Goal: Information Seeking & Learning: Check status

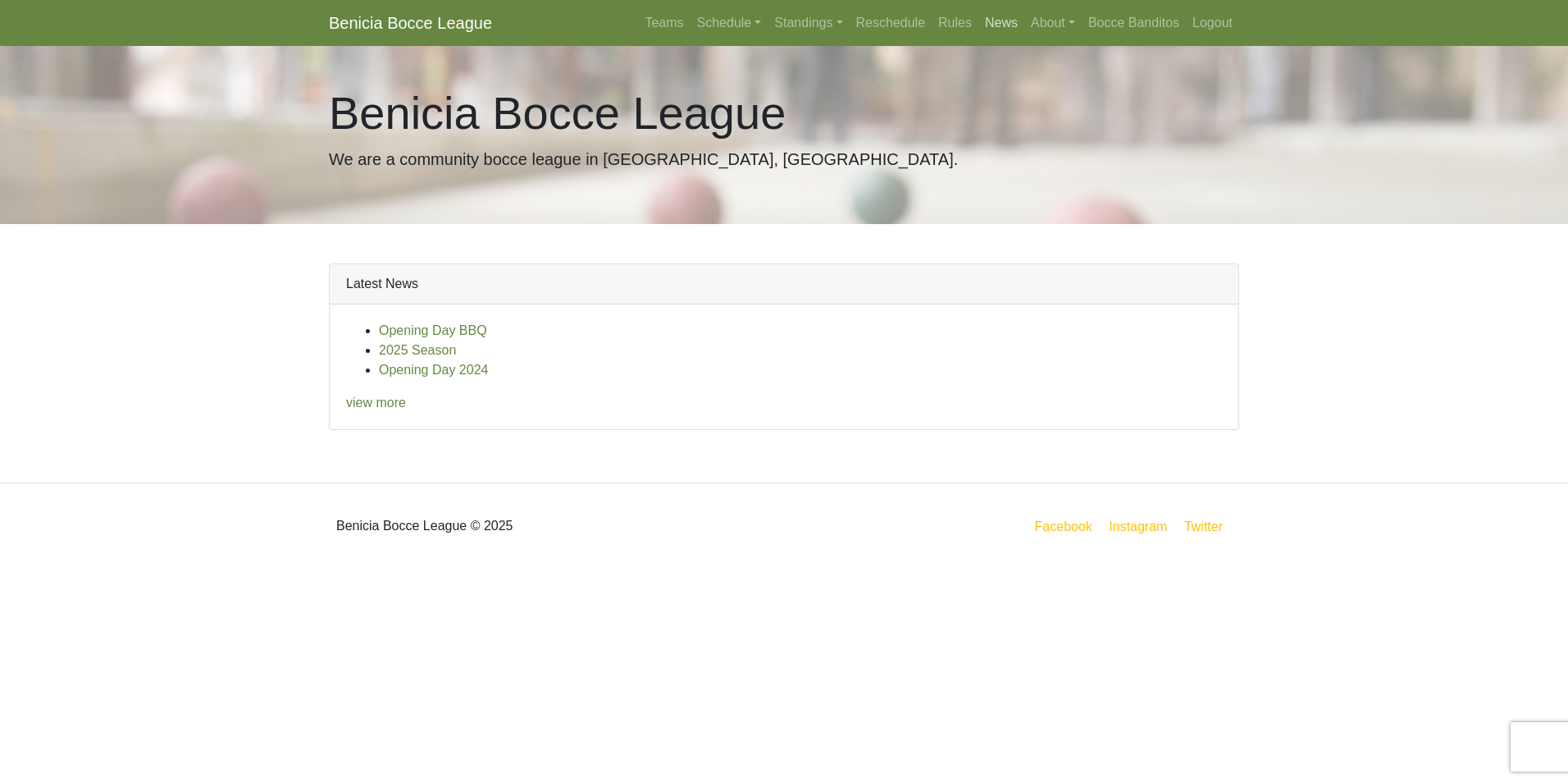
click at [1007, 23] on link "News" at bounding box center [1002, 22] width 46 height 33
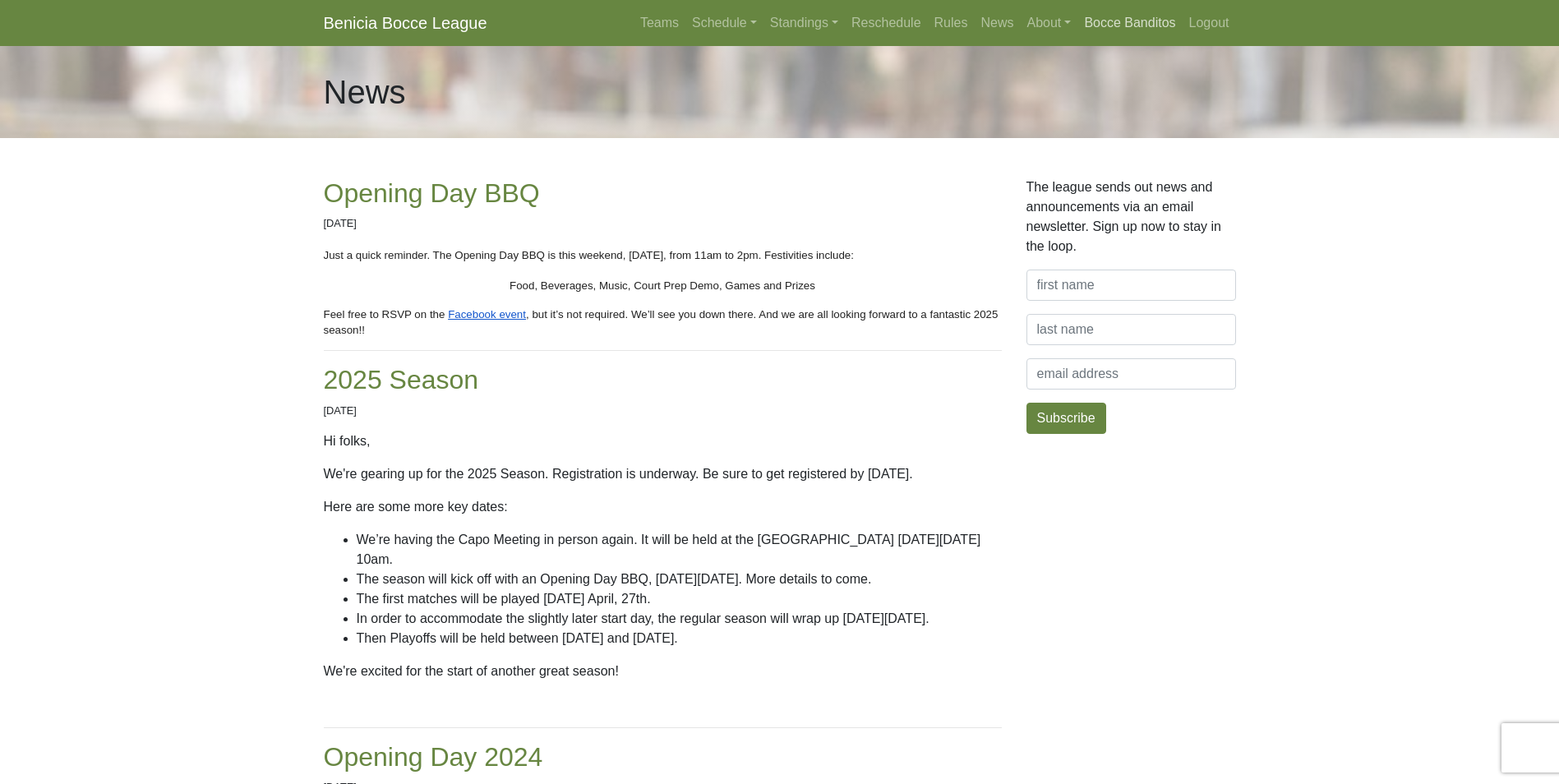
click at [1141, 19] on link "Bocce Banditos" at bounding box center [1129, 22] width 104 height 33
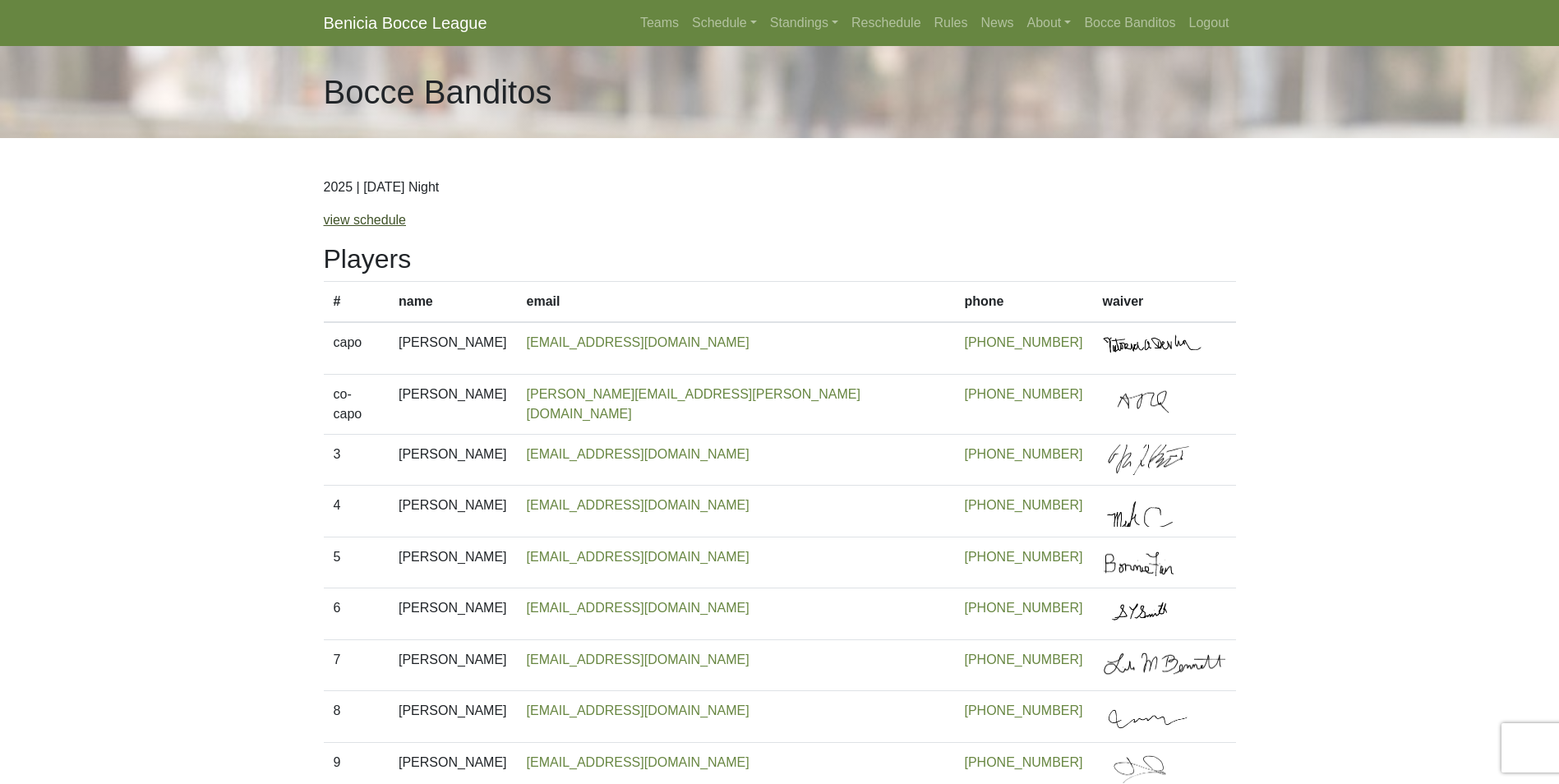
click at [374, 224] on link "view schedule" at bounding box center [365, 220] width 83 height 14
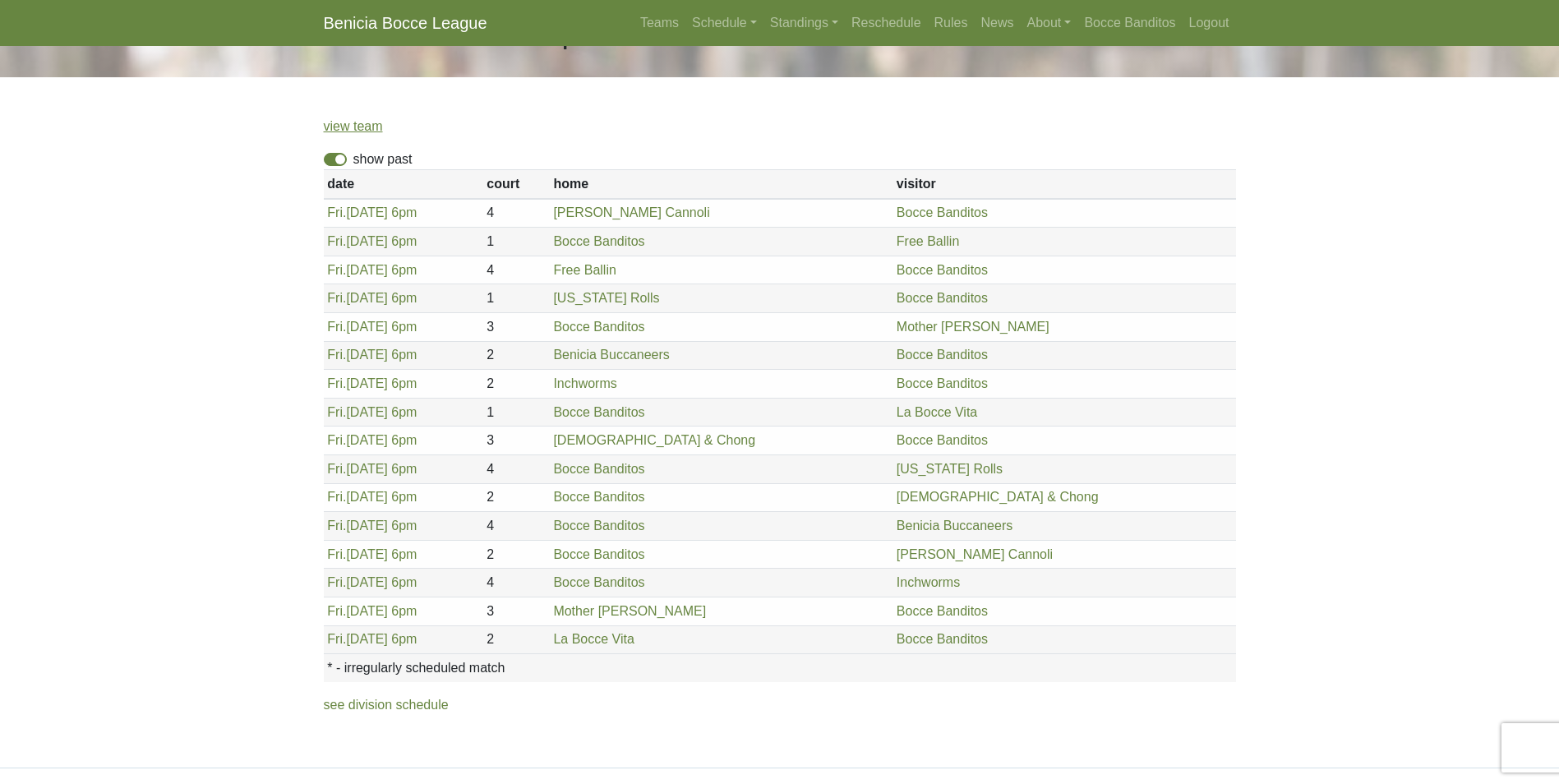
scroll to position [131, 0]
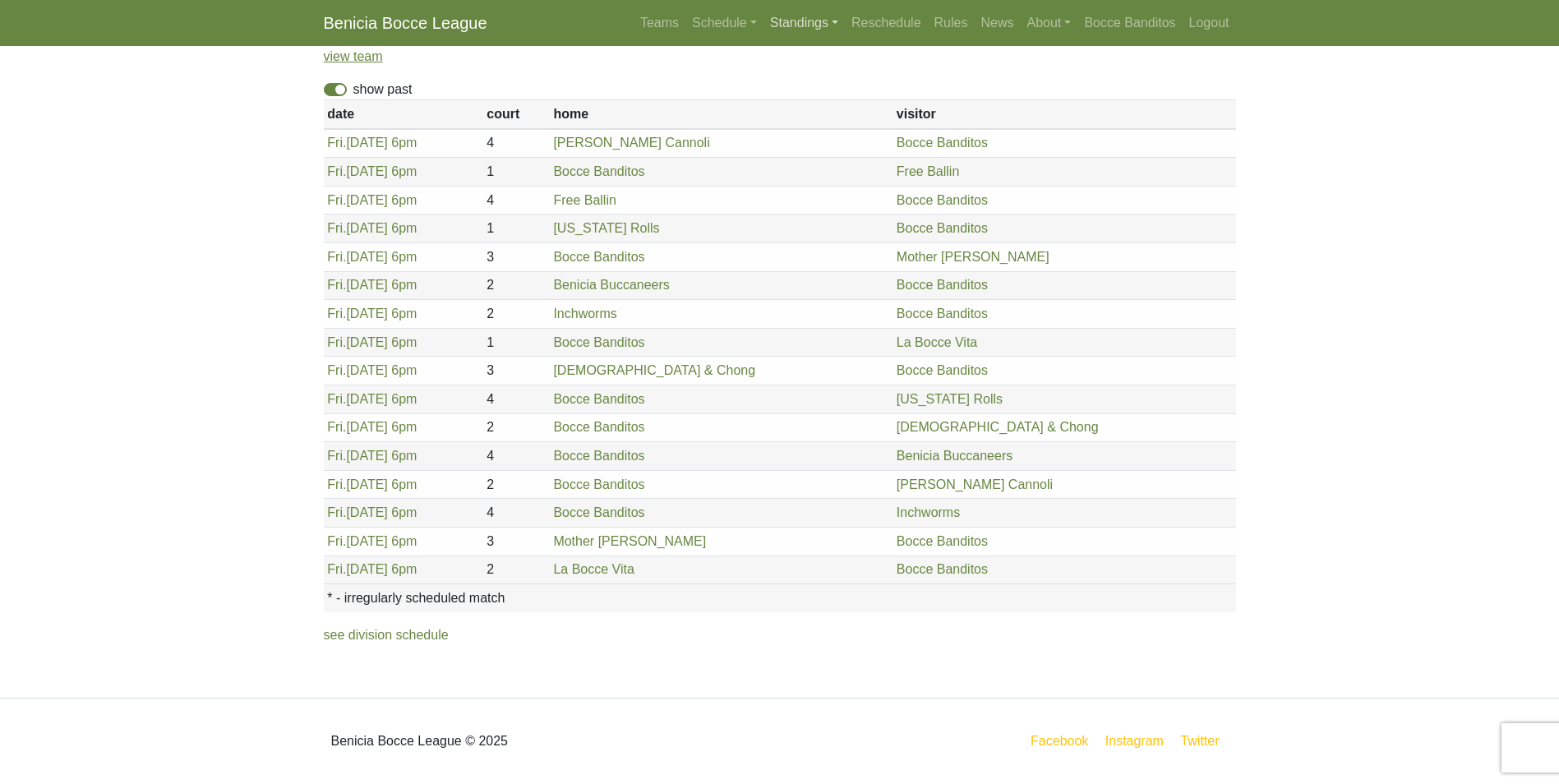
click at [809, 22] on link "Standings" at bounding box center [804, 22] width 81 height 33
click at [848, 225] on link "[DATE] Night" at bounding box center [830, 219] width 133 height 27
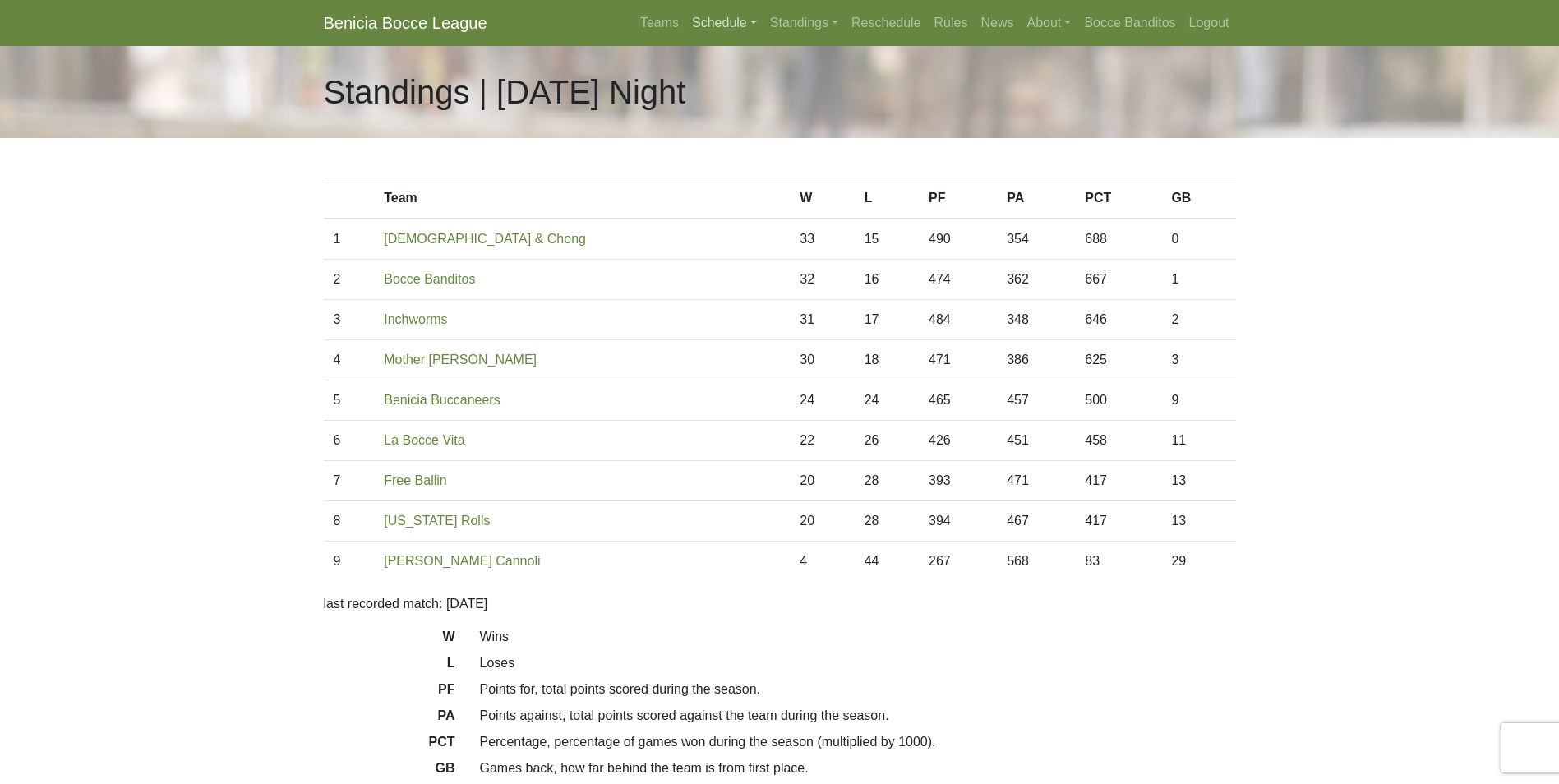
click at [724, 28] on link "Schedule" at bounding box center [724, 22] width 78 height 33
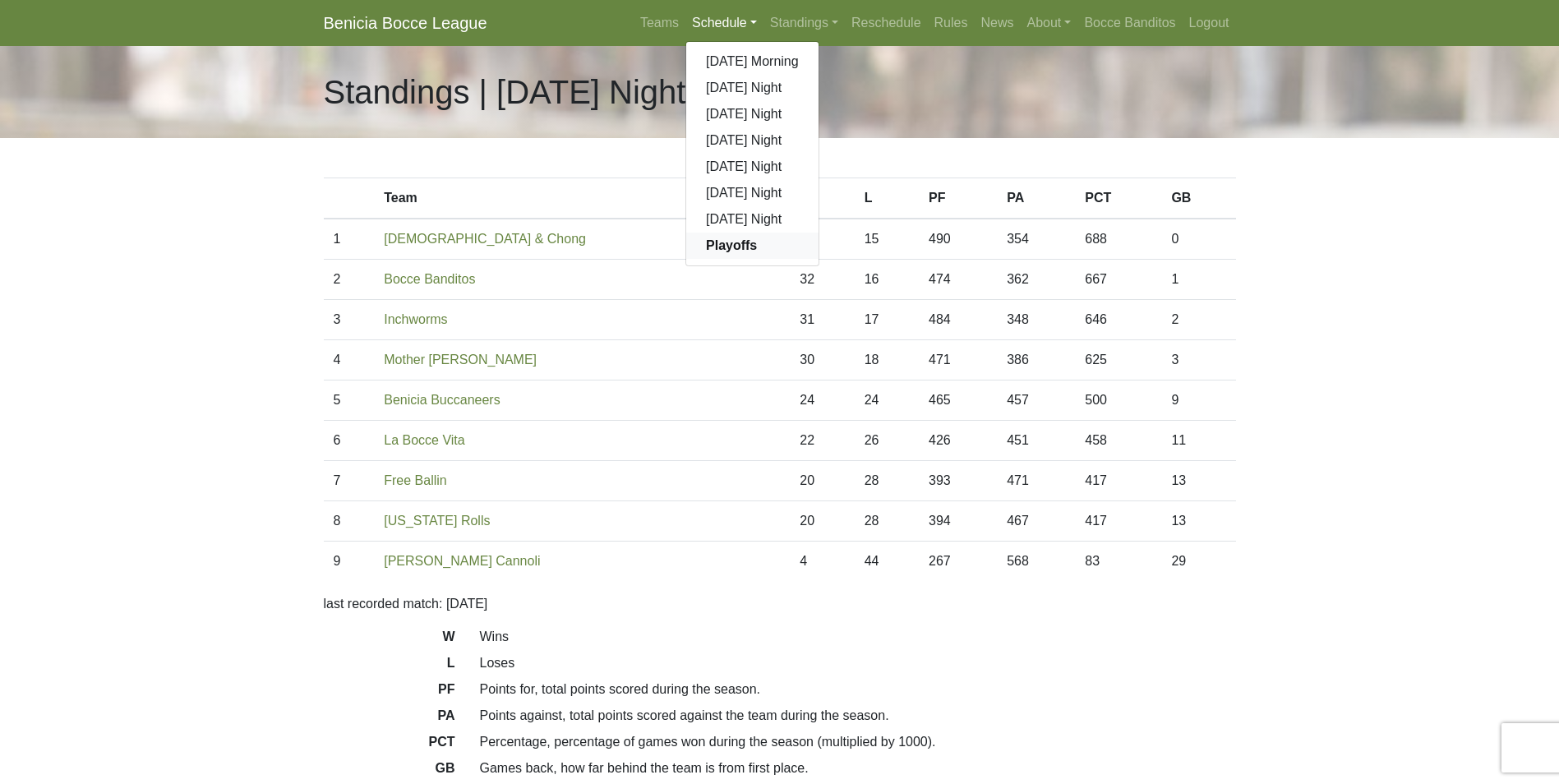
click at [735, 247] on strong "Playoffs" at bounding box center [731, 245] width 51 height 14
